Goal: Information Seeking & Learning: Learn about a topic

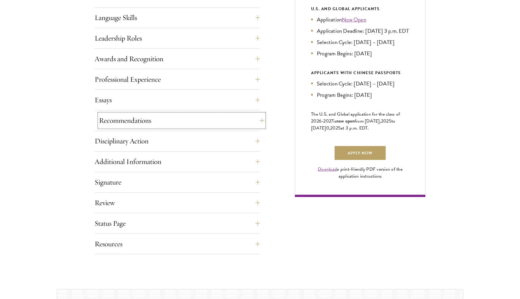
click at [164, 124] on button "Recommendations" at bounding box center [181, 121] width 165 height 14
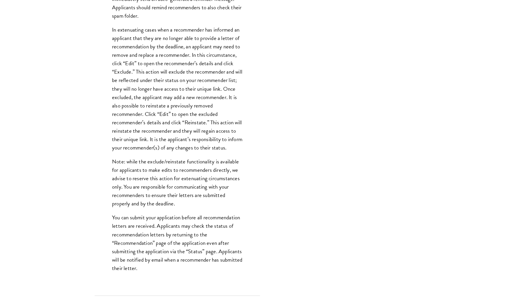
scroll to position [636, 0]
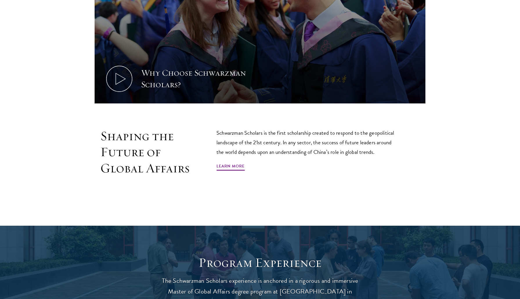
scroll to position [352, 0]
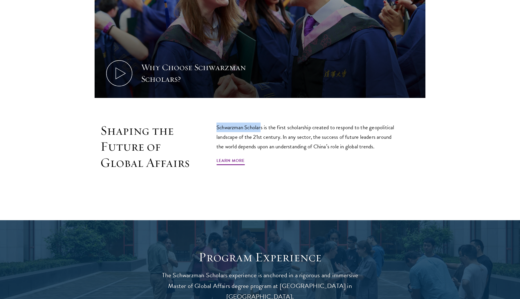
drag, startPoint x: 216, startPoint y: 126, endPoint x: 262, endPoint y: 126, distance: 45.8
click at [262, 126] on p "Schwarzman Scholars is the first scholarship created to respond to the geopolit…" at bounding box center [307, 137] width 183 height 29
copy p "Schwarzman Scholar"
